Goal: Transaction & Acquisition: Book appointment/travel/reservation

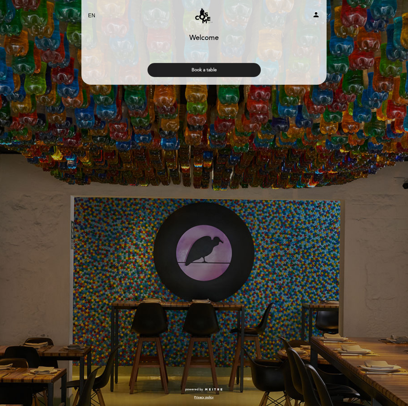
click at [197, 67] on button "Book a table" at bounding box center [204, 70] width 113 height 14
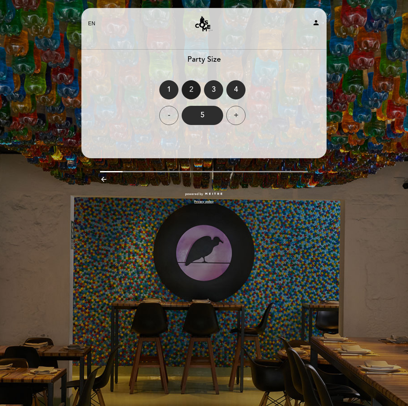
click at [195, 90] on div "2" at bounding box center [191, 89] width 19 height 19
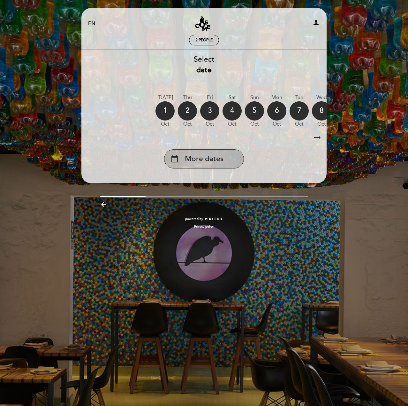
click at [198, 159] on span "More dates" at bounding box center [204, 159] width 39 height 11
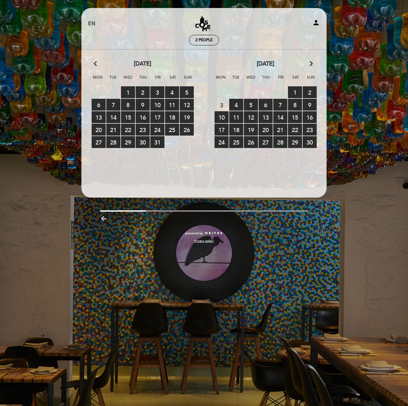
click at [311, 61] on icon "arrow_forward_ios" at bounding box center [312, 64] width 6 height 8
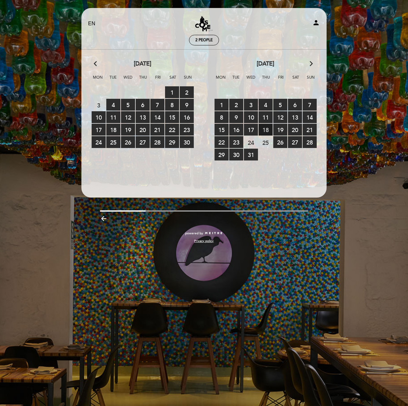
click at [270, 127] on span "18 RESERVATIONS AVAILABLE" at bounding box center [266, 130] width 14 height 12
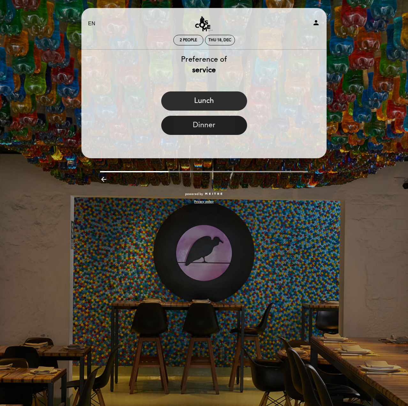
click at [207, 129] on button "Dinner" at bounding box center [204, 125] width 86 height 19
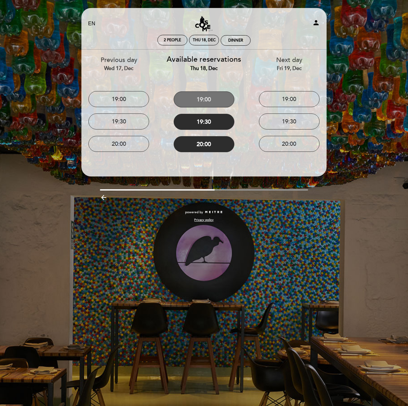
click at [221, 104] on button "19:00" at bounding box center [204, 99] width 61 height 16
click at [204, 22] on link "[PERSON_NAME] Restaurante y Bar" at bounding box center [204, 24] width 80 height 18
